Goal: Find specific page/section: Find specific page/section

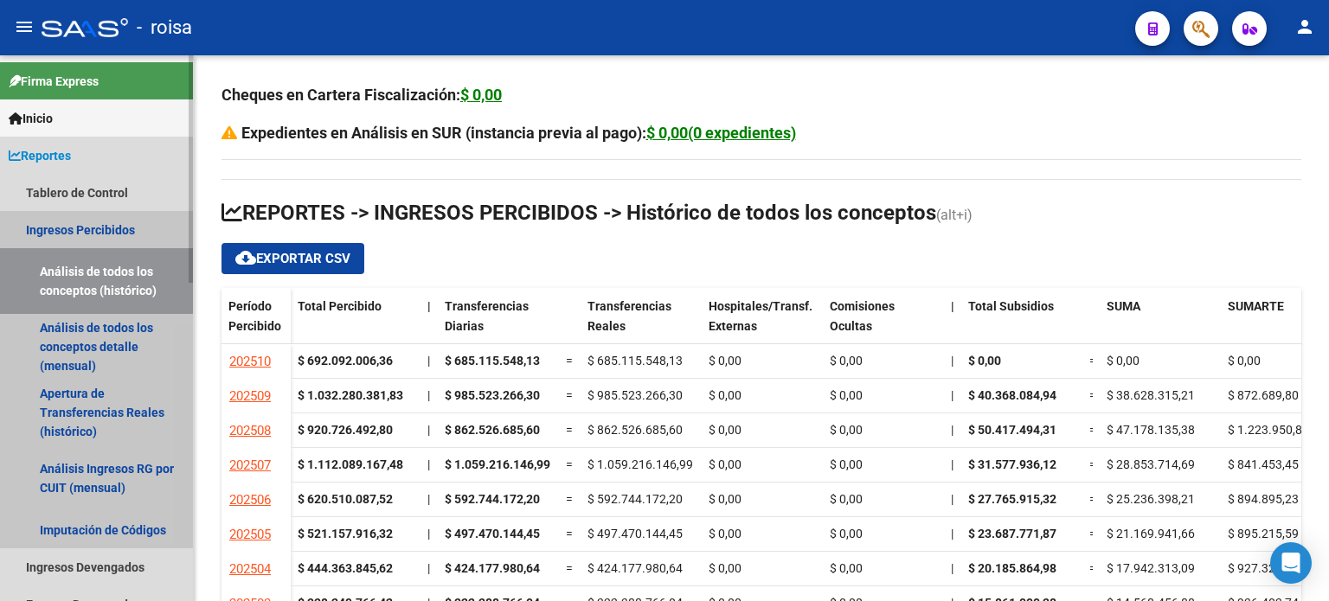
click at [76, 227] on link "Ingresos Percibidos" at bounding box center [96, 229] width 193 height 37
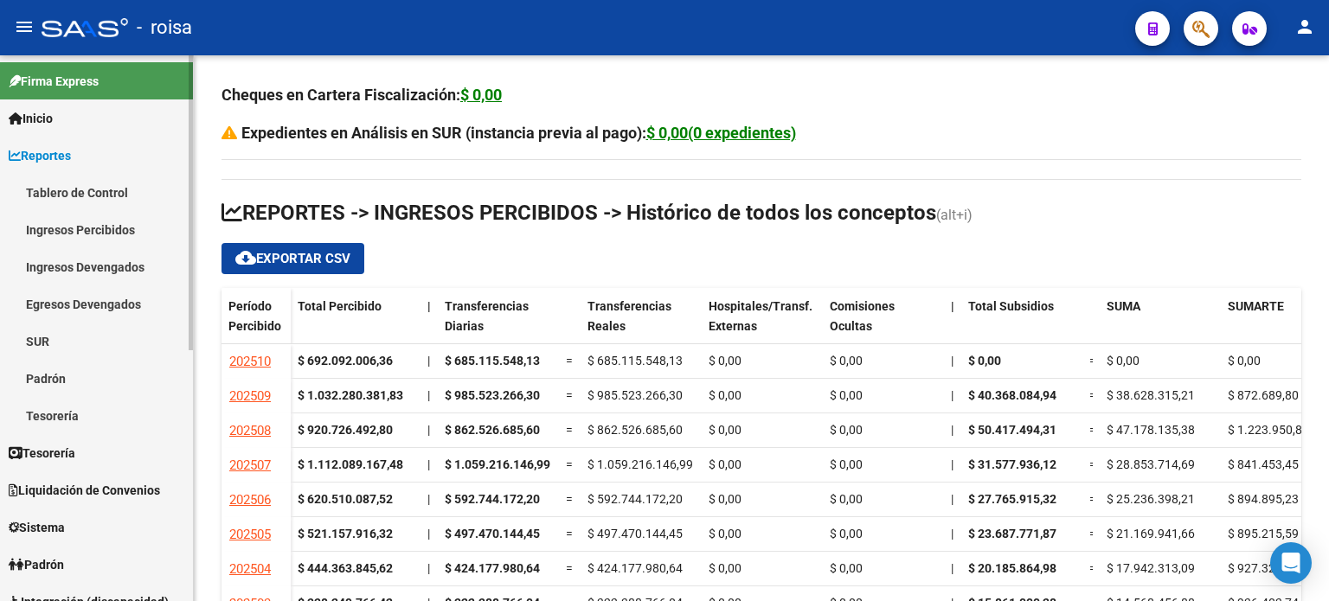
click at [55, 268] on link "Ingresos Devengados" at bounding box center [96, 266] width 193 height 37
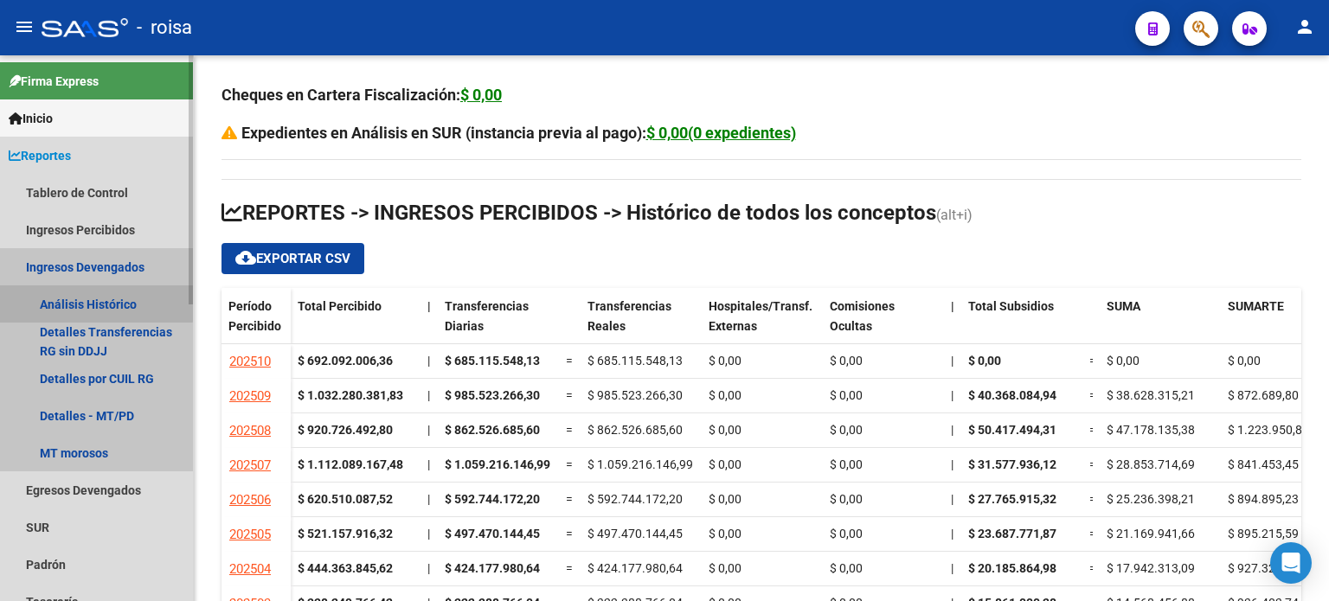
click at [70, 302] on link "Análisis Histórico" at bounding box center [96, 304] width 193 height 37
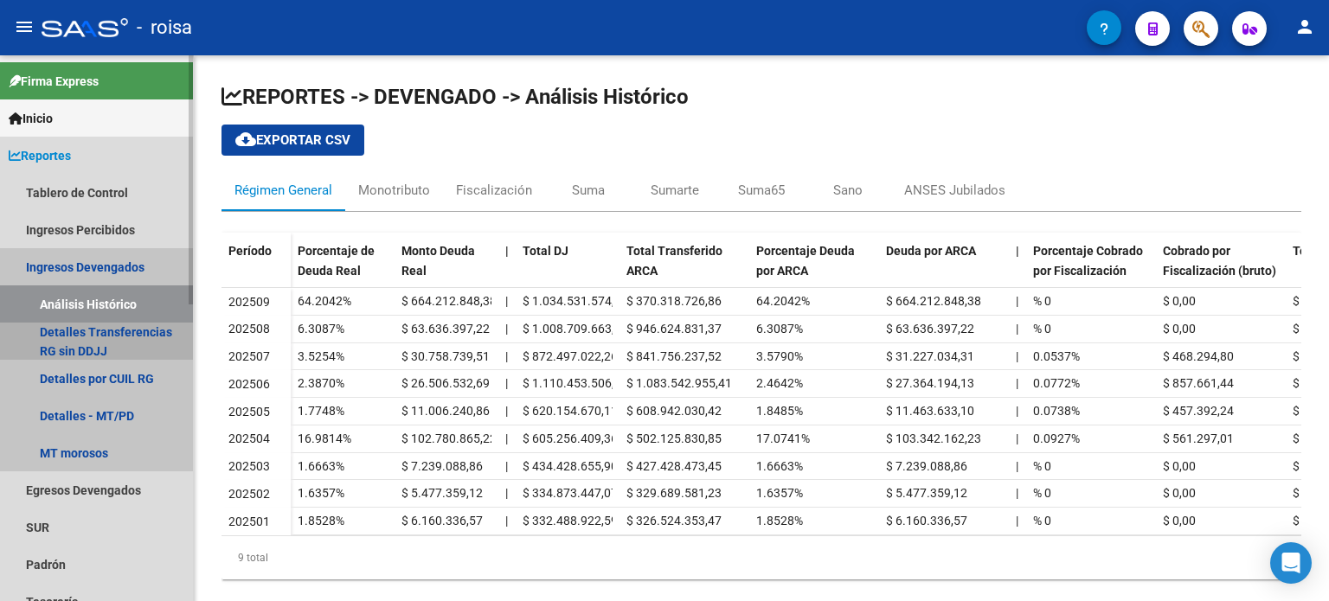
click at [75, 325] on link "Detalles Transferencias RG sin DDJJ" at bounding box center [96, 341] width 193 height 37
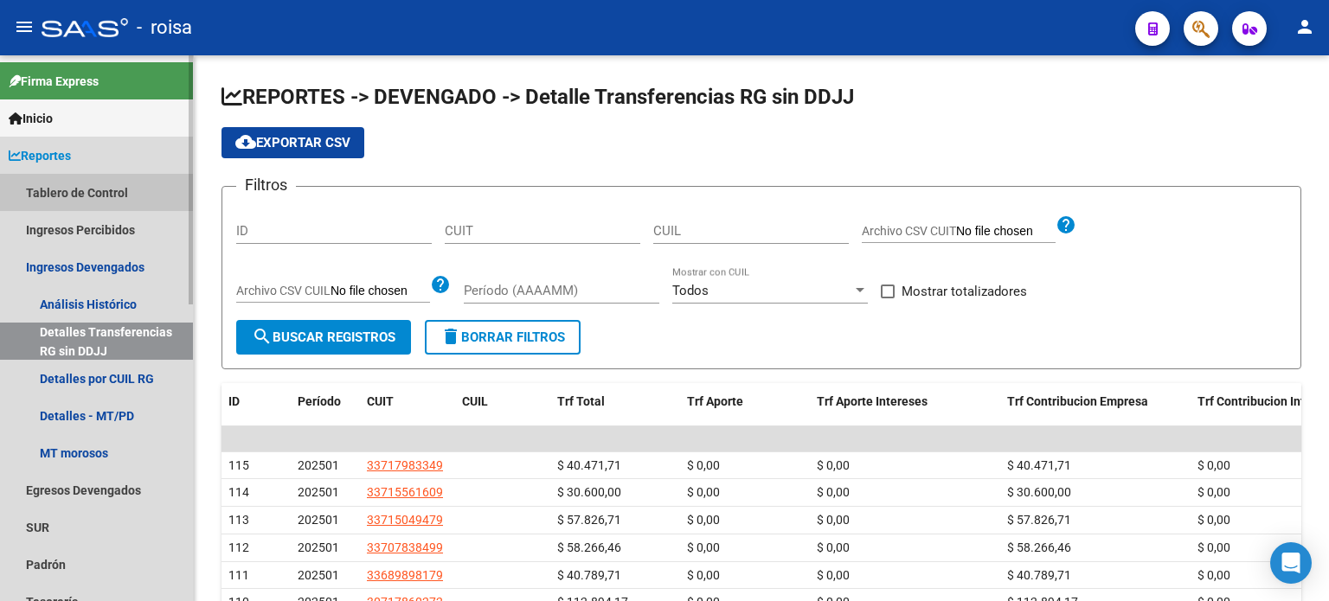
click at [57, 186] on link "Tablero de Control" at bounding box center [96, 192] width 193 height 37
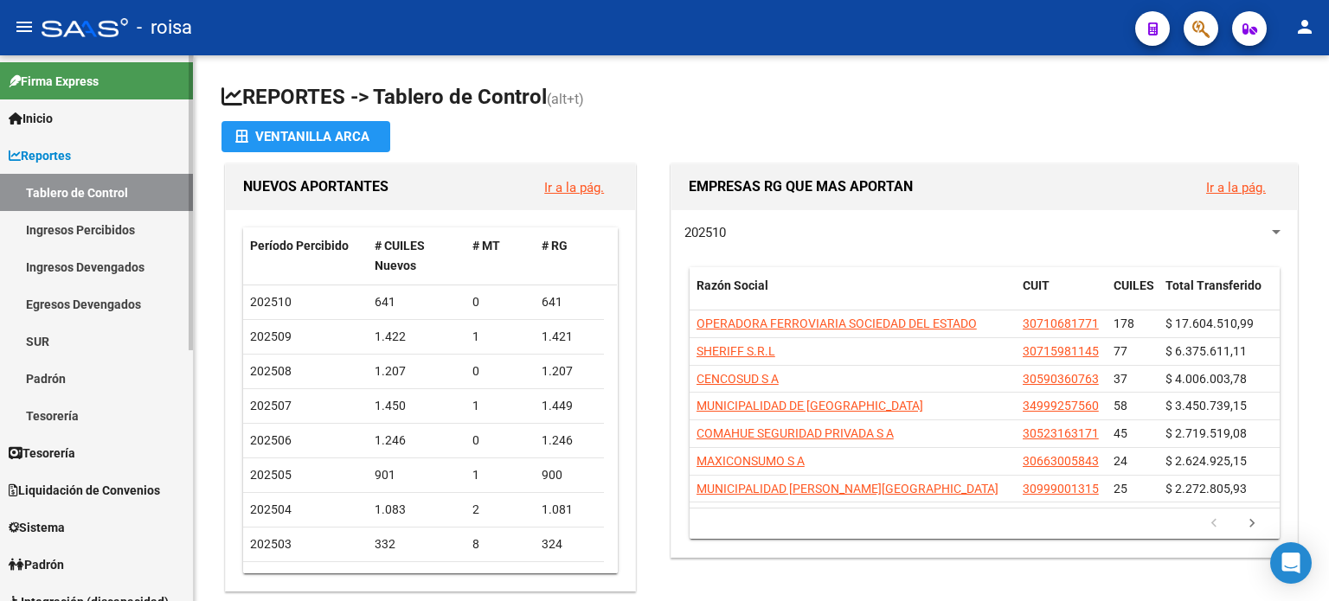
click at [104, 226] on link "Ingresos Percibidos" at bounding box center [96, 229] width 193 height 37
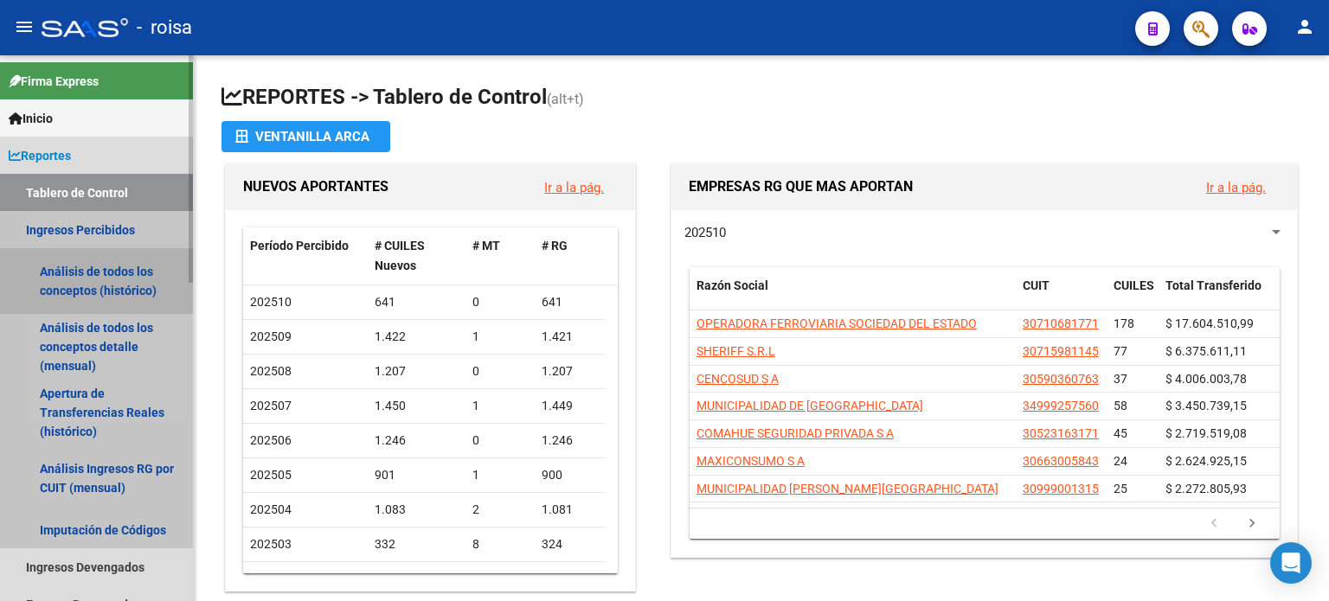
click at [102, 274] on link "Análisis de todos los conceptos (histórico)" at bounding box center [96, 281] width 193 height 66
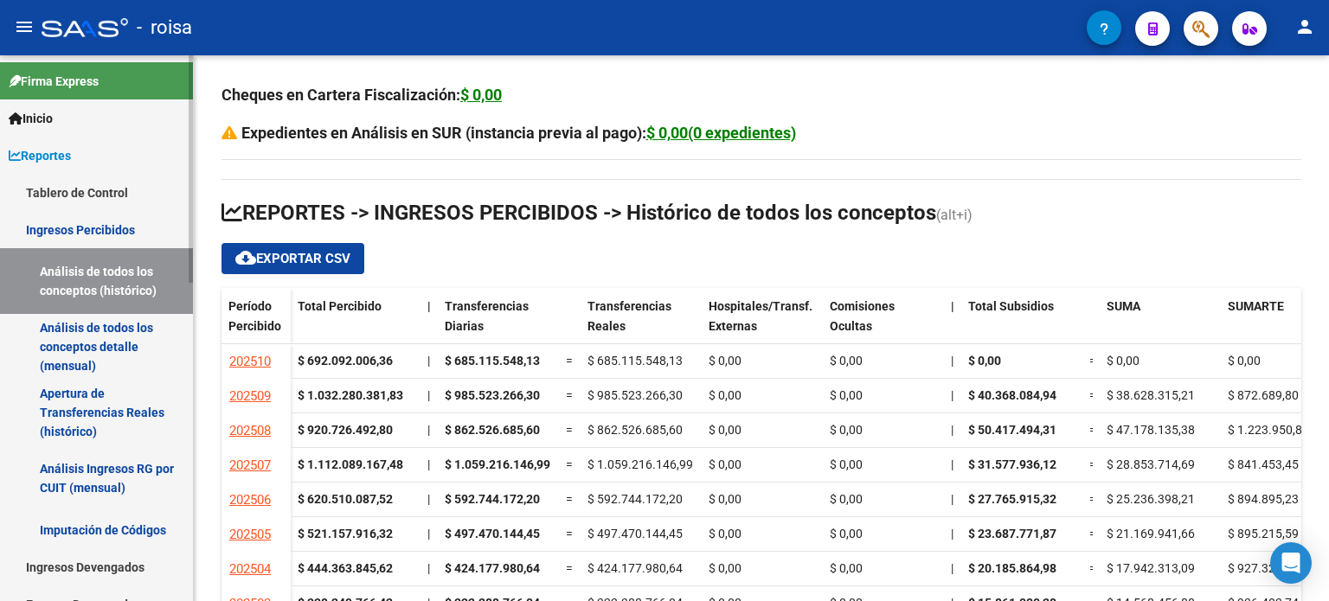
click at [103, 331] on link "Análisis de todos los conceptos detalle (mensual)" at bounding box center [96, 347] width 193 height 66
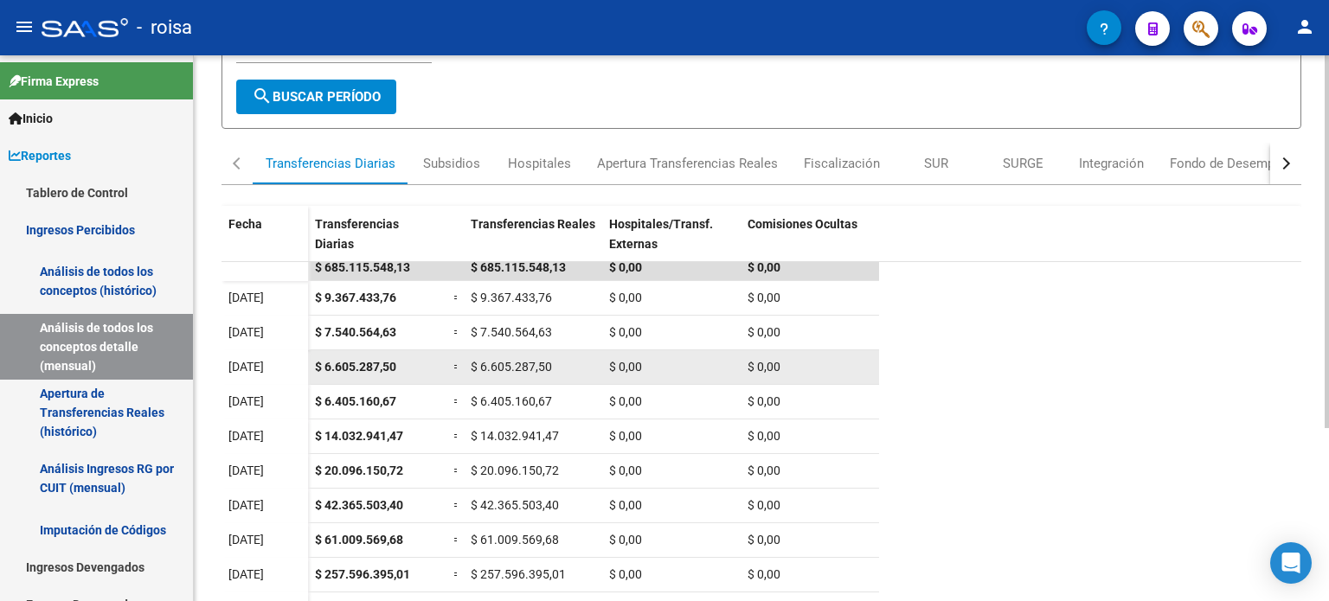
scroll to position [253, 0]
